Goal: Task Accomplishment & Management: Use online tool/utility

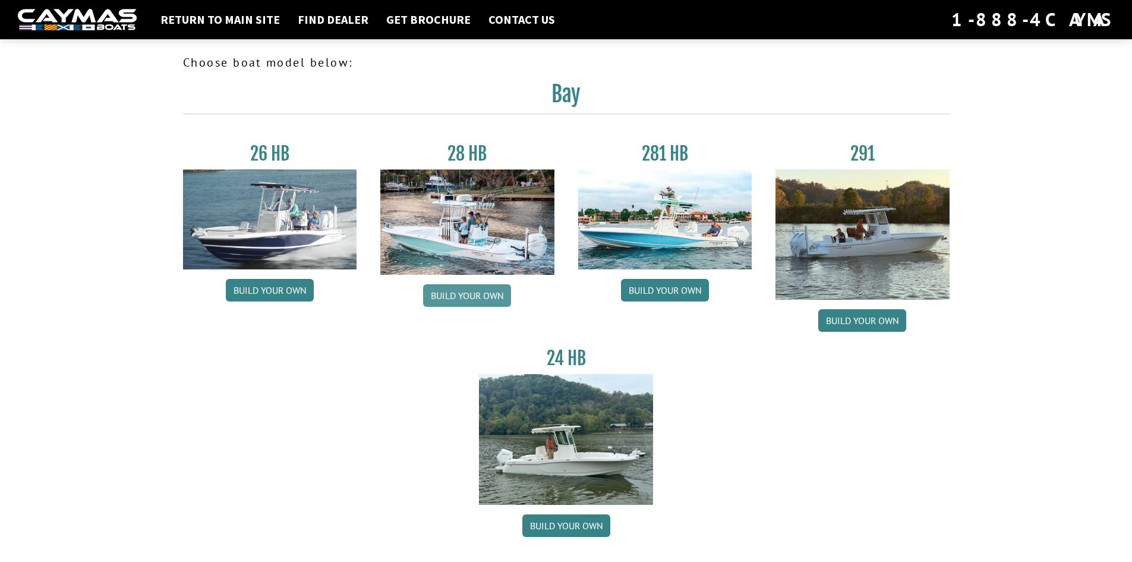
click at [476, 295] on link "Build your own" at bounding box center [467, 295] width 88 height 23
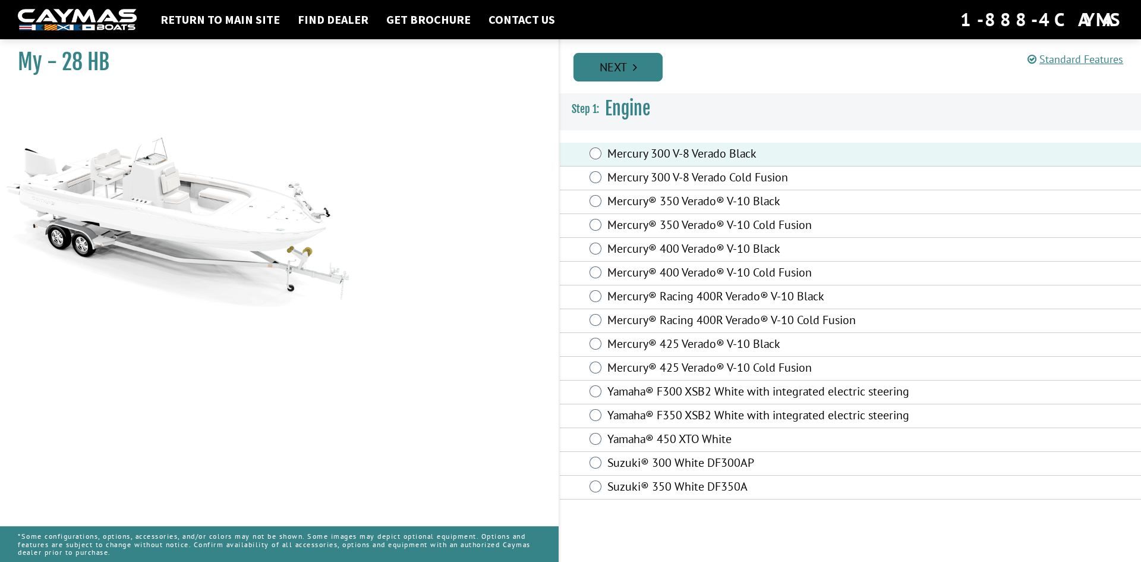
click at [620, 78] on link "Next" at bounding box center [618, 67] width 89 height 29
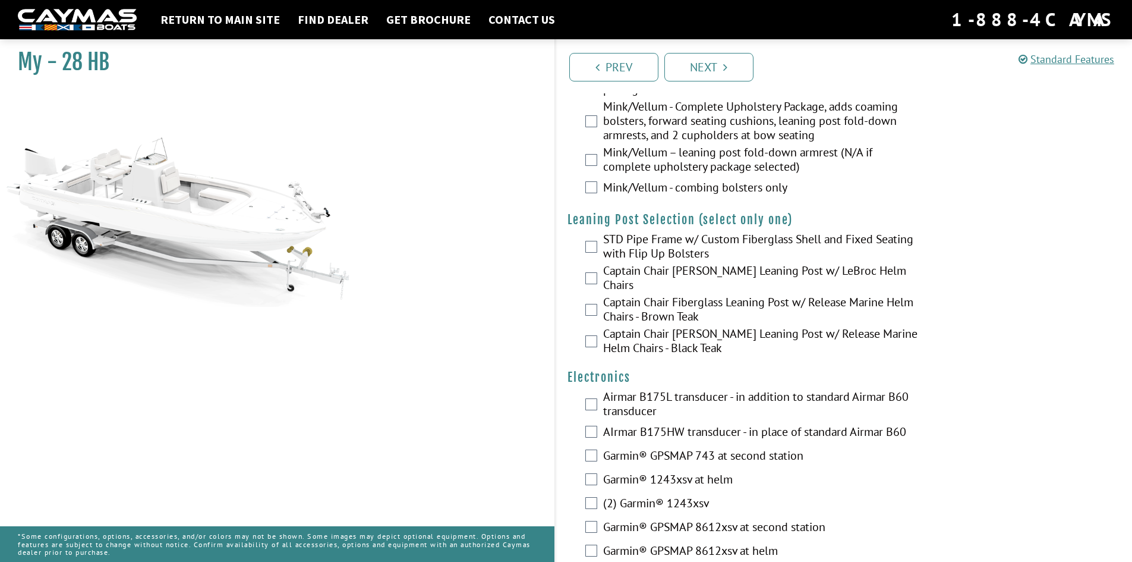
scroll to position [2437, 0]
